Goal: Check status

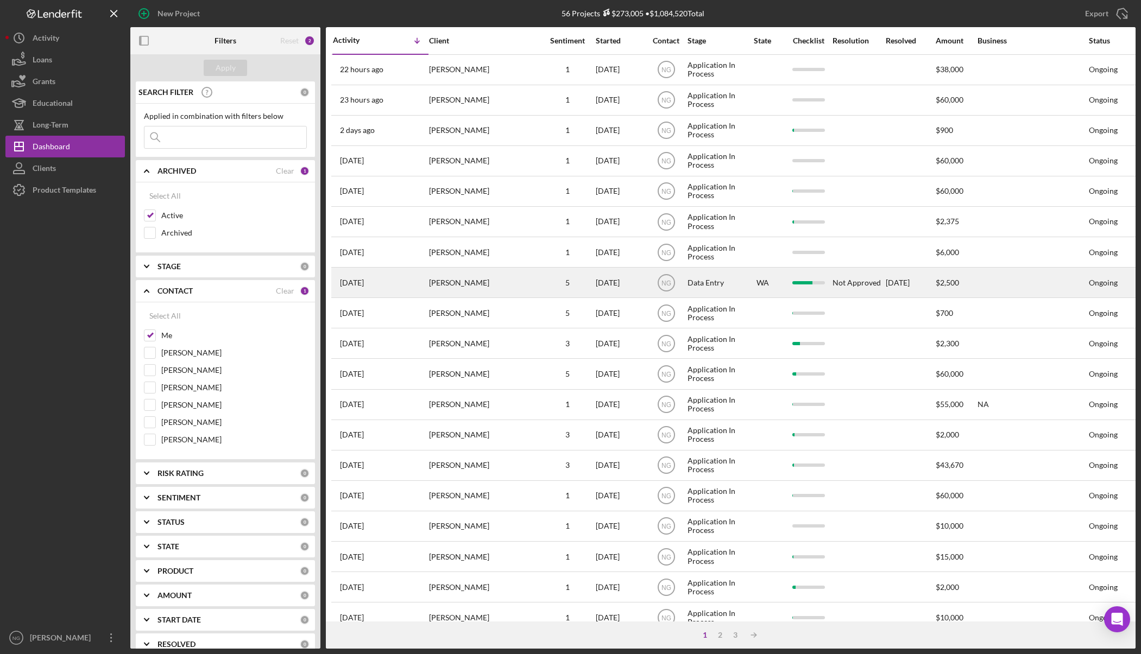
click at [542, 284] on div "5" at bounding box center [567, 283] width 54 height 9
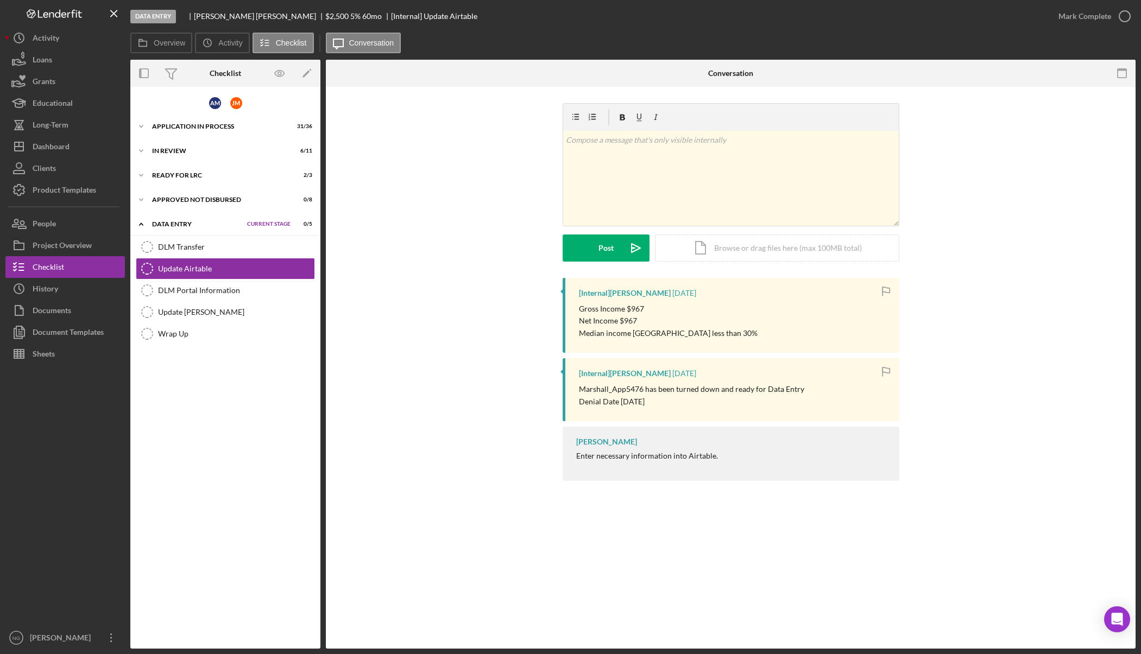
click at [415, 236] on div "v Color teal Color pink Remove color Add row above Add row below Add column bef…" at bounding box center [730, 190] width 777 height 175
click at [72, 143] on button "Icon/Dashboard Dashboard" at bounding box center [64, 147] width 119 height 22
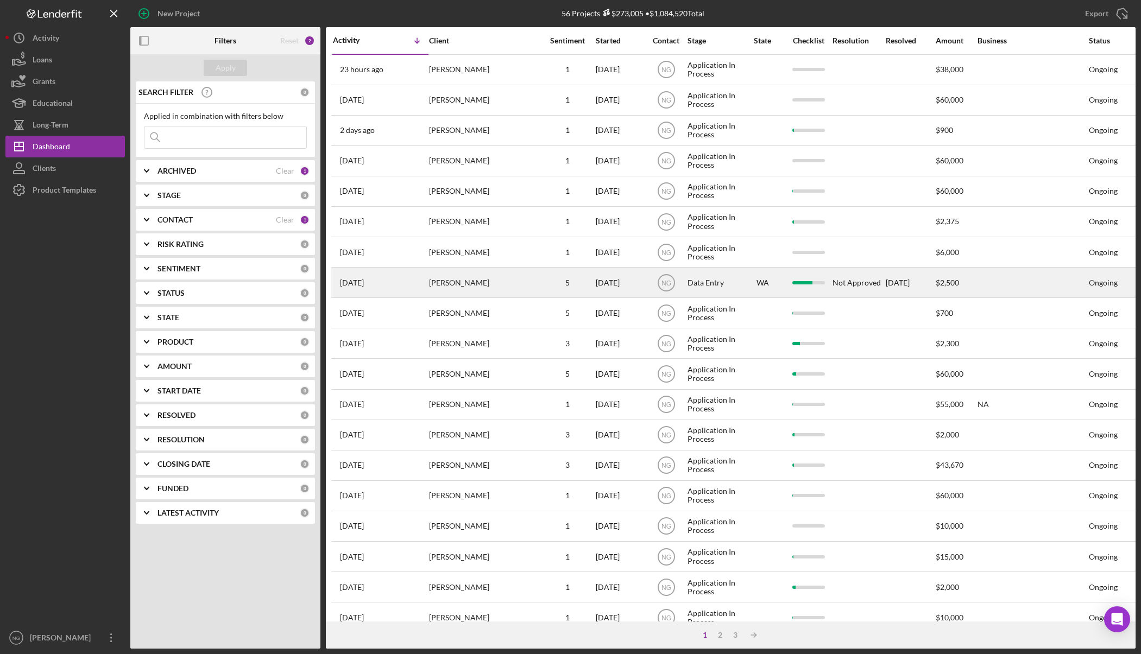
click at [432, 287] on div "[PERSON_NAME]" at bounding box center [483, 282] width 109 height 29
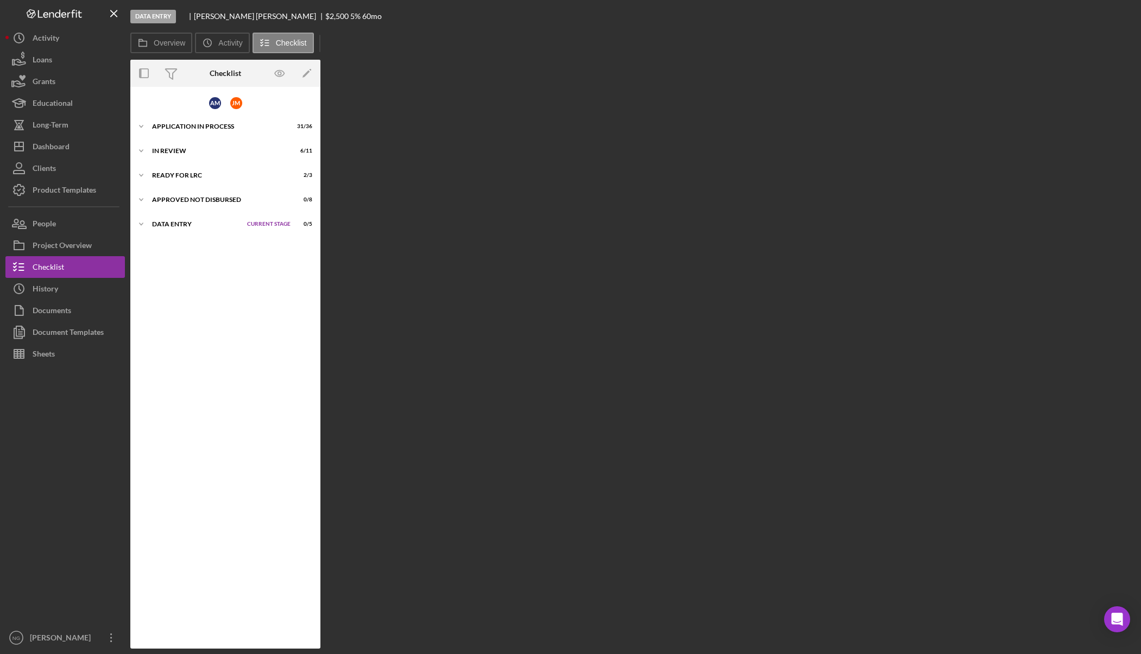
click at [432, 287] on div "Overview Internal Workflow Stage Data Entry Icon/Dropdown Arrow Archive (can un…" at bounding box center [632, 354] width 1005 height 589
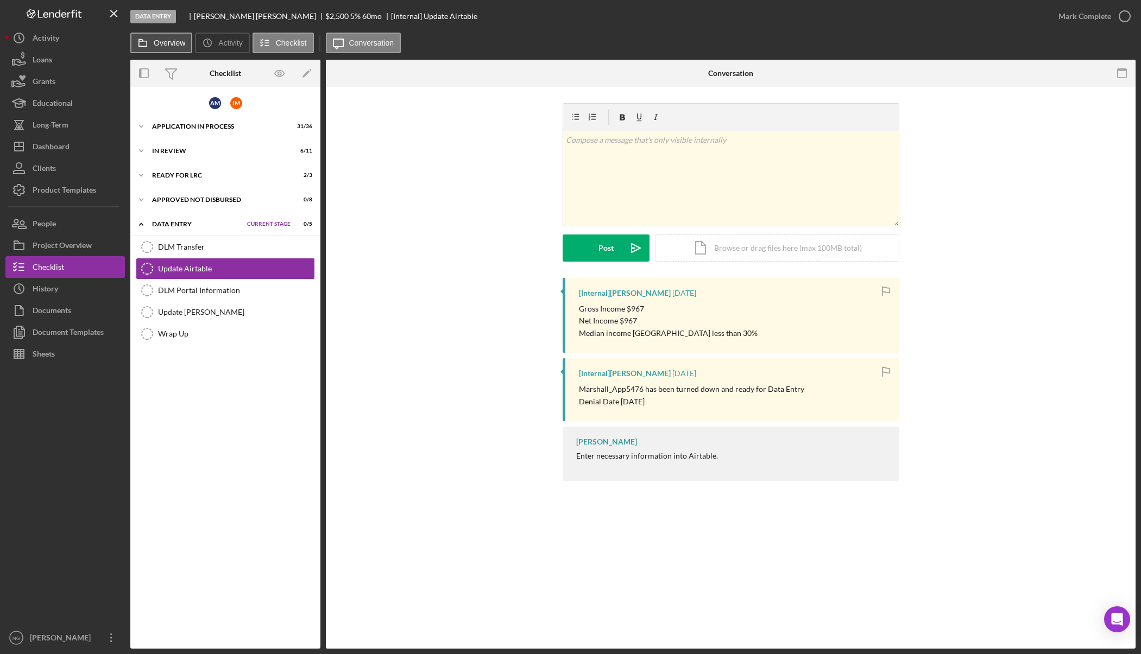
click at [150, 40] on icon at bounding box center [143, 43] width 22 height 22
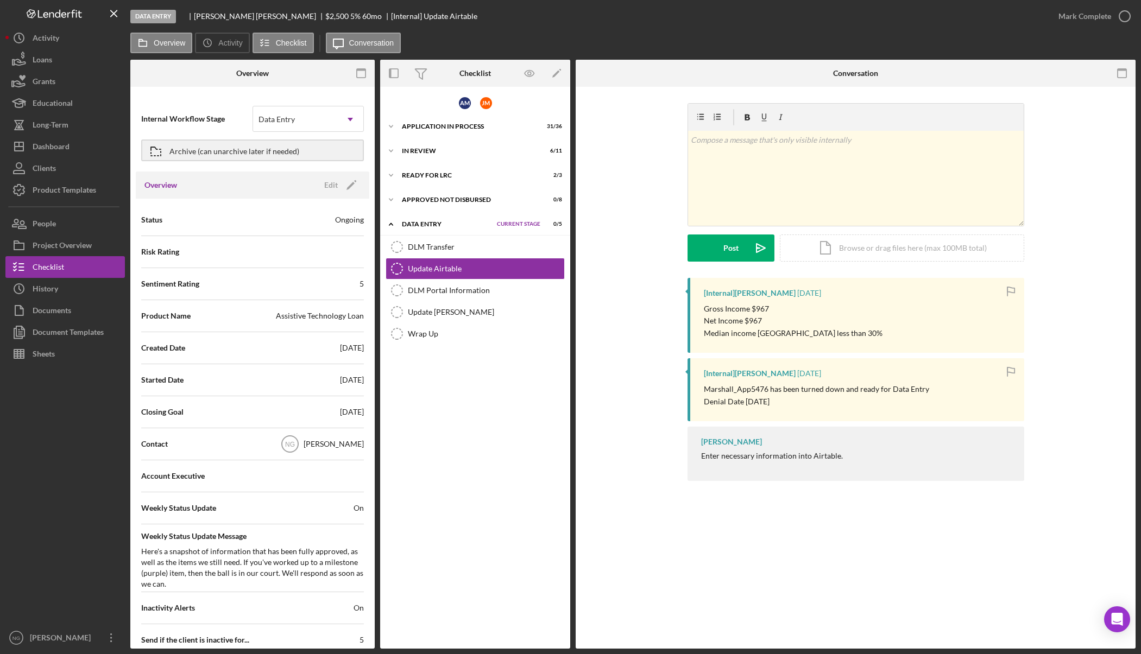
scroll to position [1122, 0]
